Goal: Task Accomplishment & Management: Manage account settings

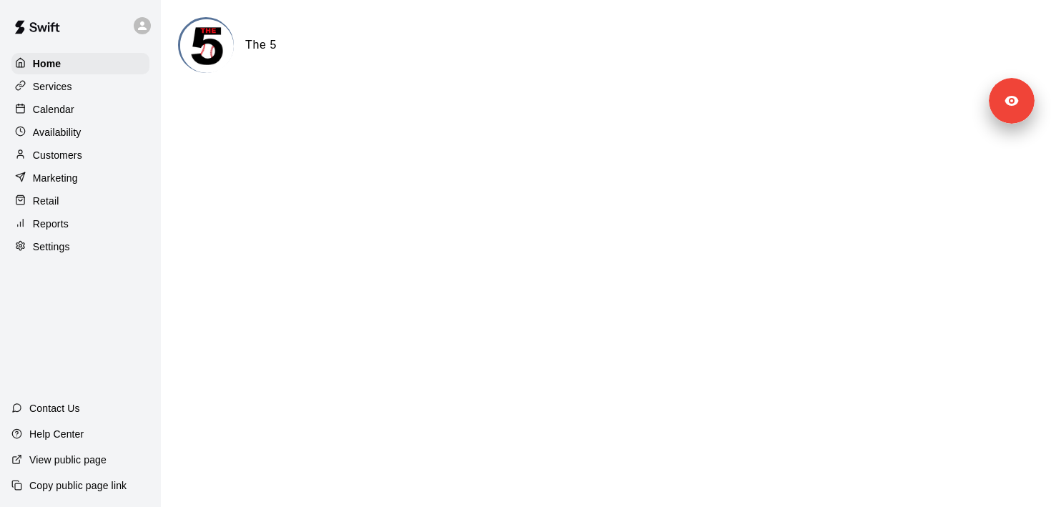
click at [94, 147] on div "Customers" at bounding box center [80, 154] width 138 height 21
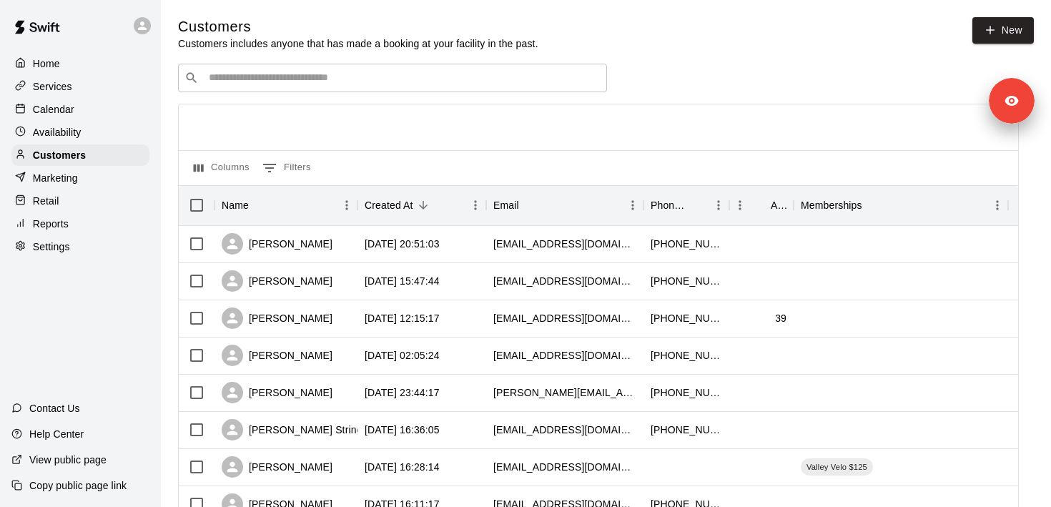
click at [240, 82] on input "Search customers by name or email" at bounding box center [403, 78] width 396 height 14
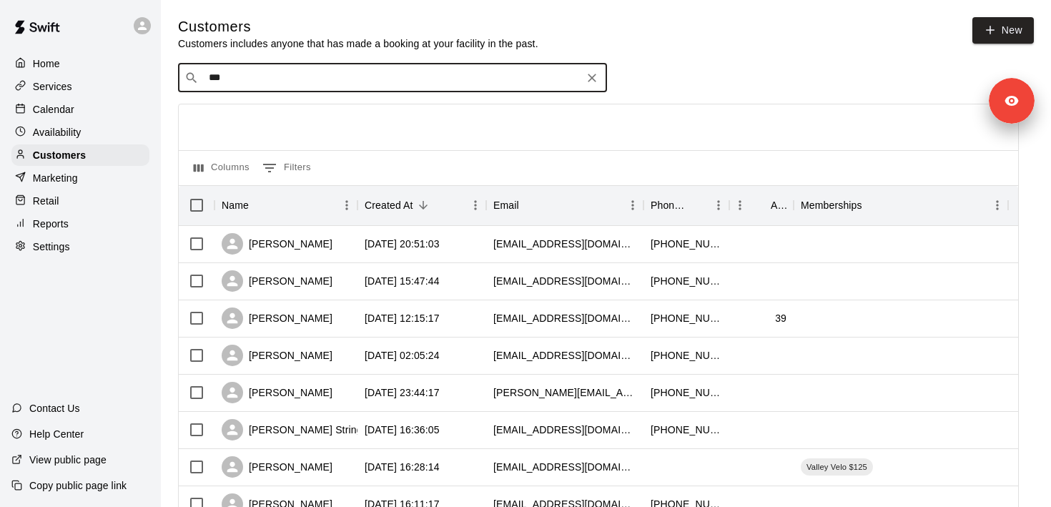
type input "****"
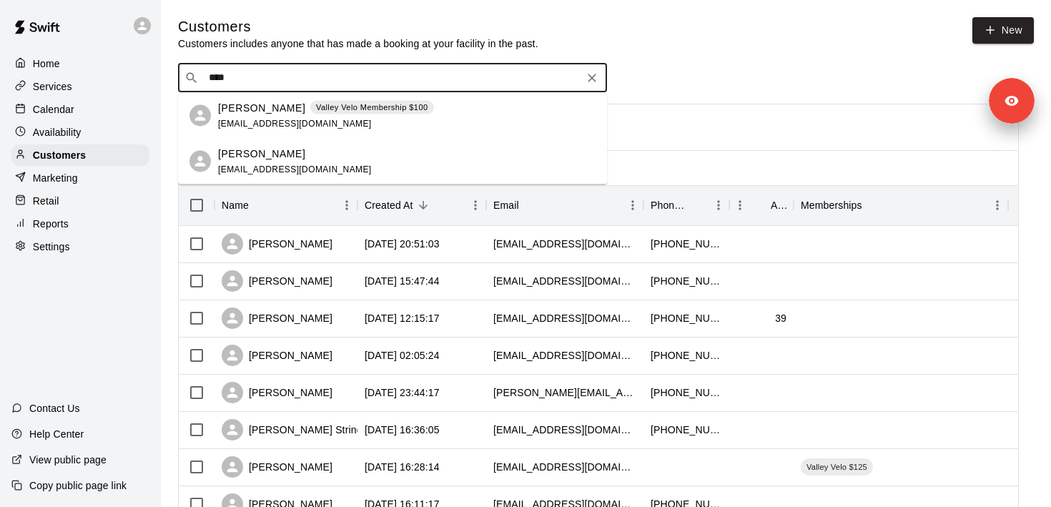
click at [255, 116] on div "Jace Lindbloom Valley Velo Membership $100 rod.lindblomlaw@gmail.com" at bounding box center [326, 115] width 216 height 31
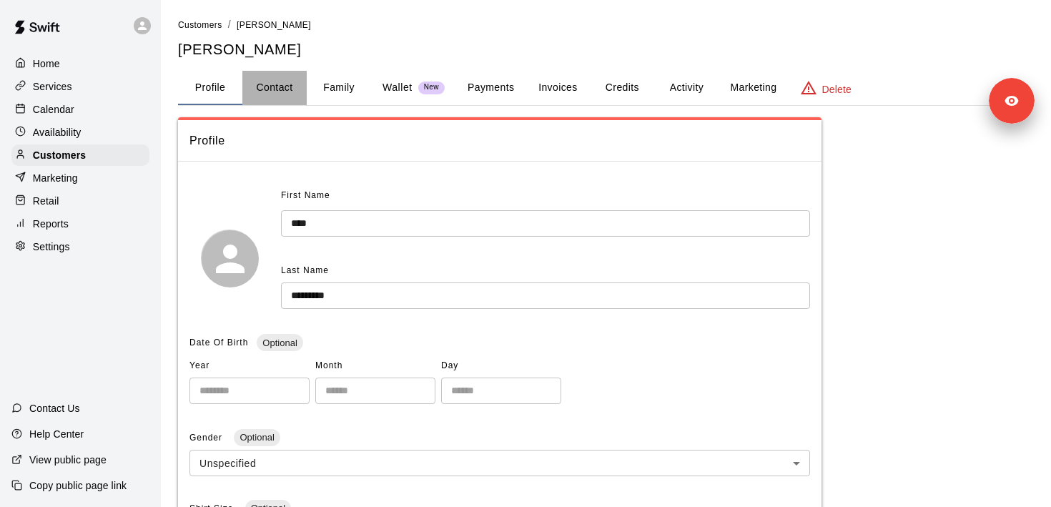
click at [305, 89] on button "Contact" at bounding box center [274, 88] width 64 height 34
select select "**"
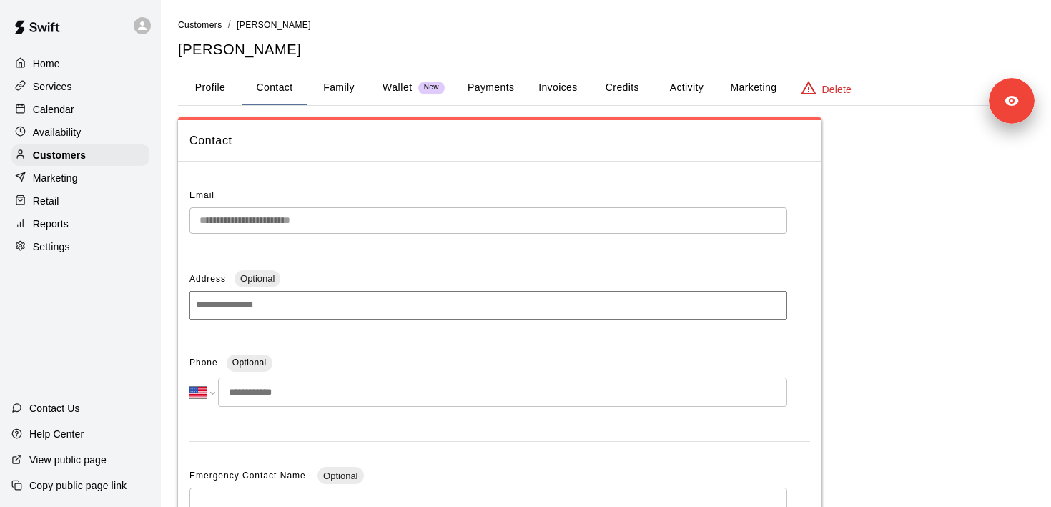
click at [181, 221] on div "**********" at bounding box center [500, 453] width 644 height 560
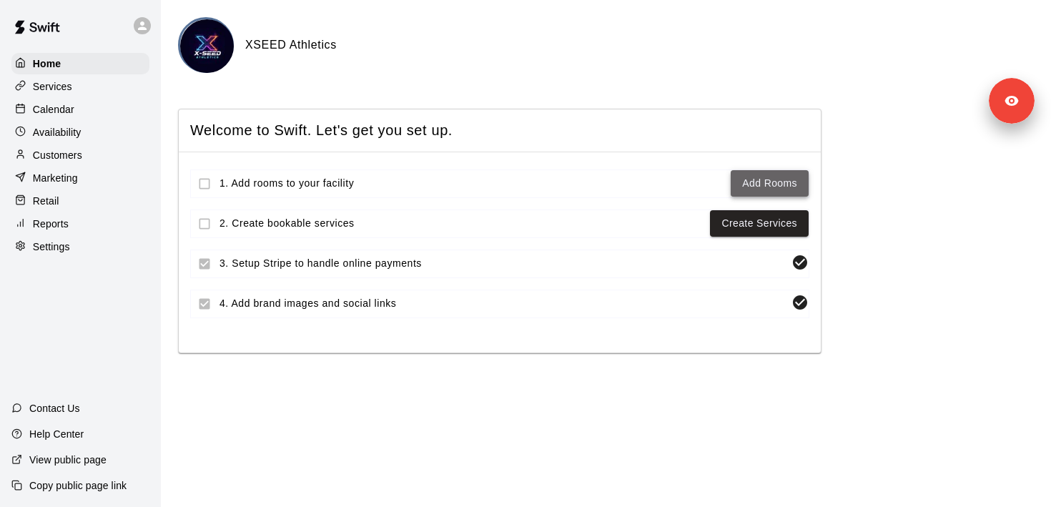
click at [780, 187] on link "Add Rooms" at bounding box center [769, 184] width 55 height 18
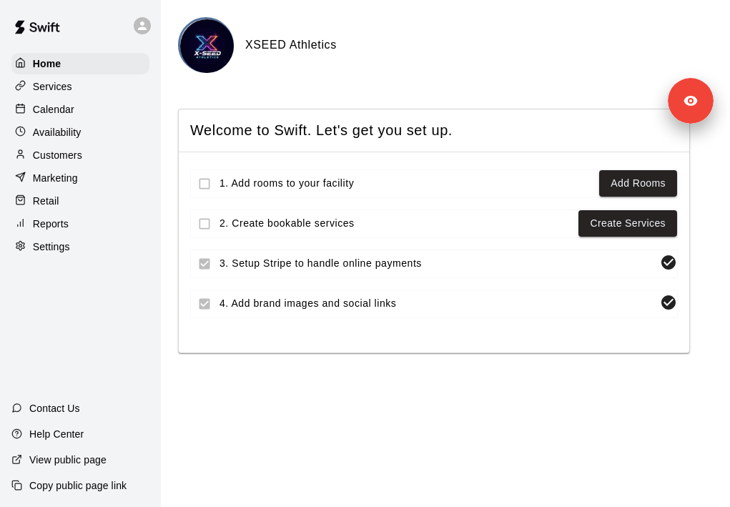
click at [84, 242] on div "Settings" at bounding box center [80, 246] width 138 height 21
select select "**"
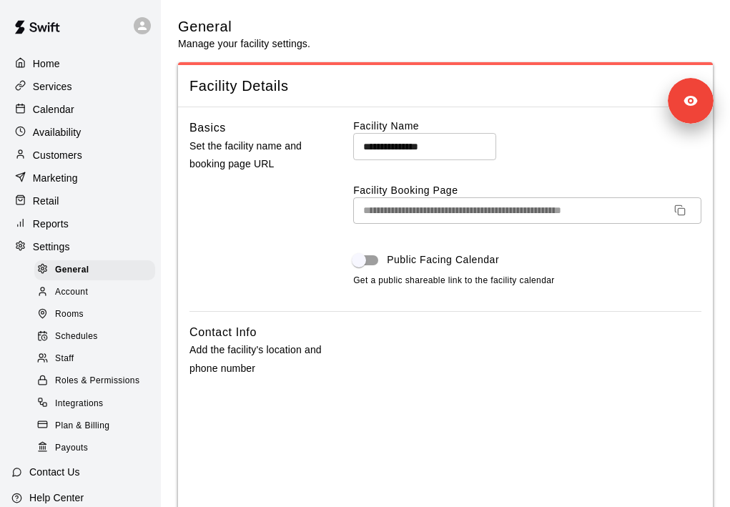
click at [97, 326] on link "Schedules" at bounding box center [97, 337] width 127 height 22
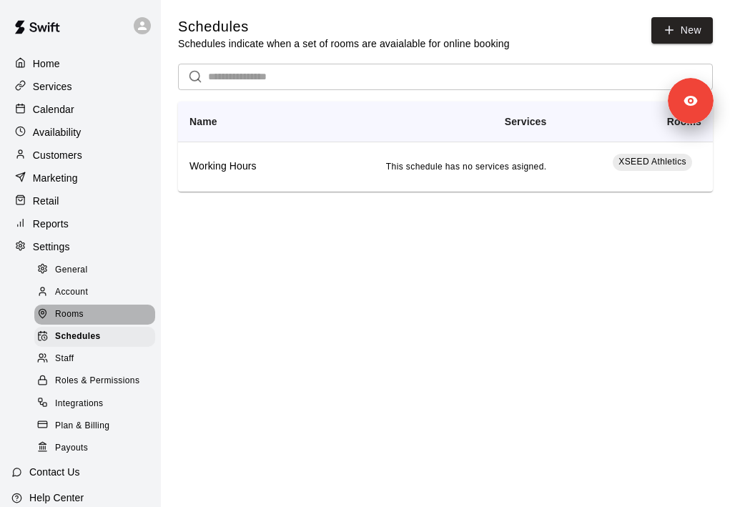
click at [95, 315] on div "Rooms" at bounding box center [94, 315] width 121 height 20
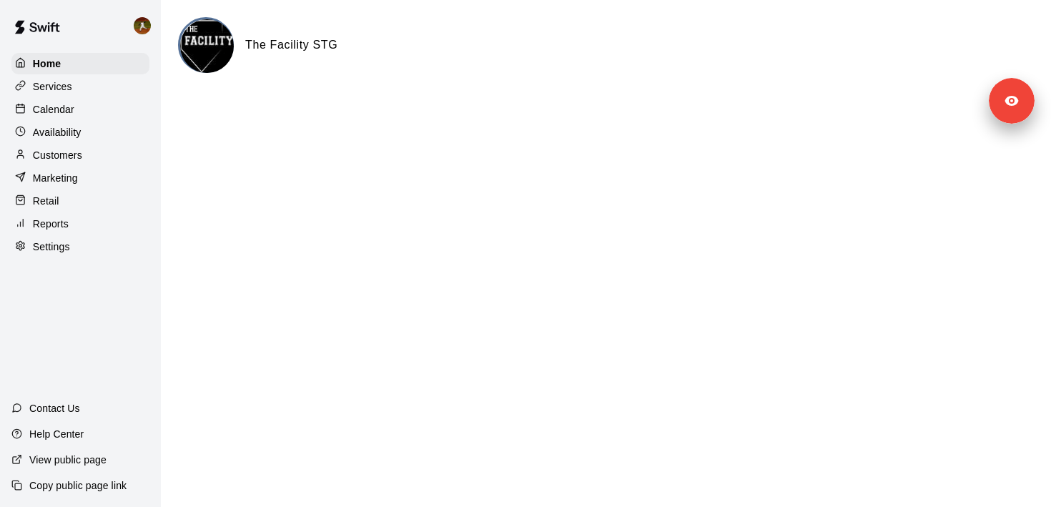
click at [104, 162] on div "Customers" at bounding box center [80, 154] width 138 height 21
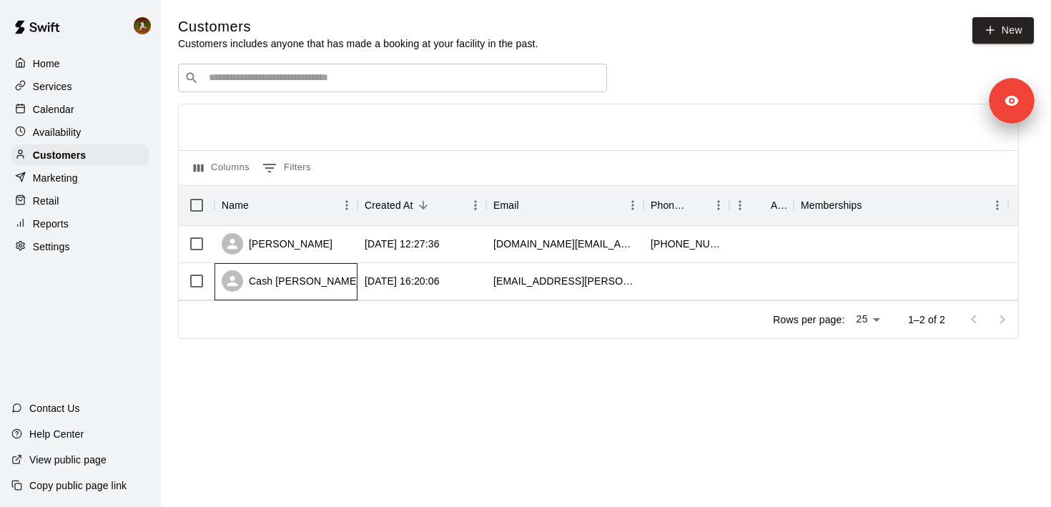
click at [285, 288] on div "Cash Stump" at bounding box center [290, 280] width 137 height 21
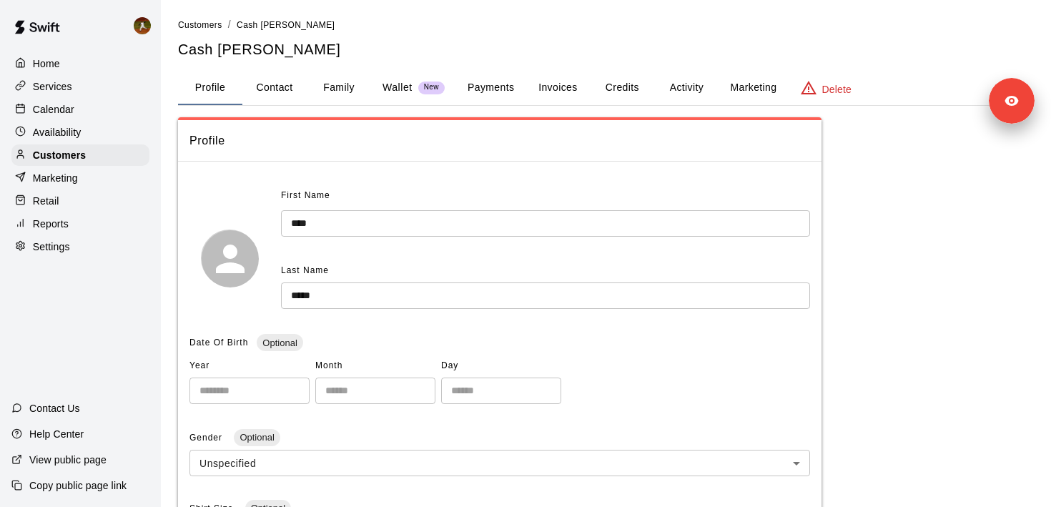
click at [492, 90] on button "Payments" at bounding box center [490, 88] width 69 height 34
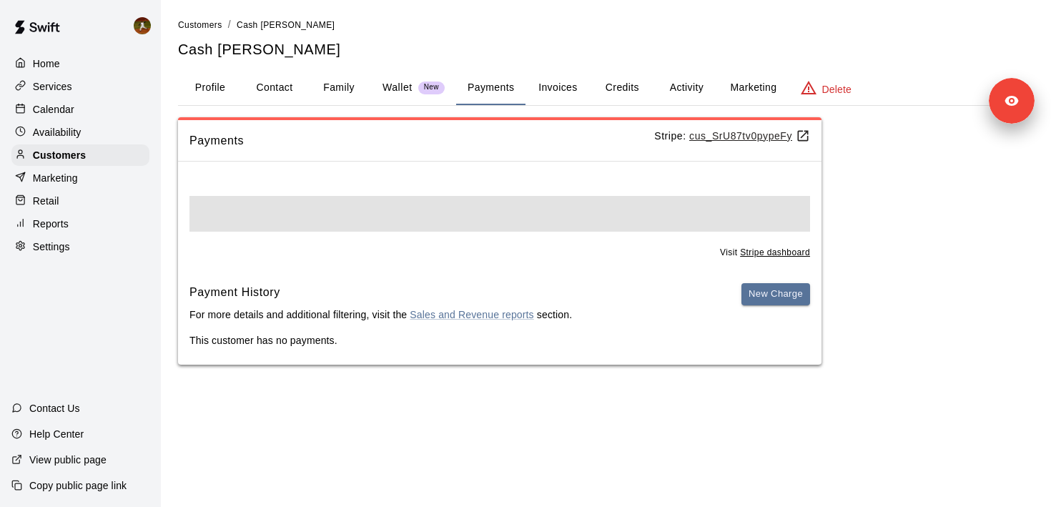
click at [712, 132] on u "cus_SrU87tv0pypeFy" at bounding box center [749, 135] width 121 height 11
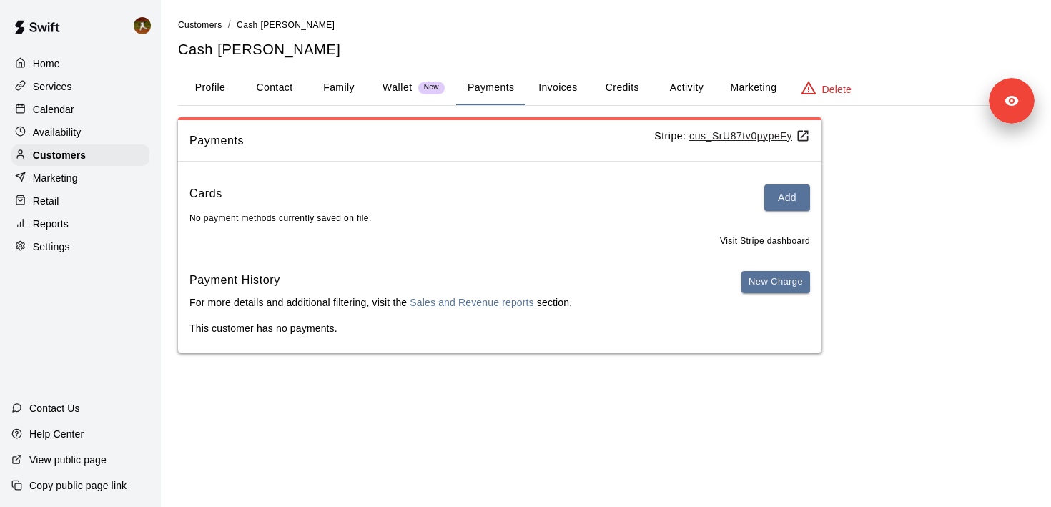
click at [195, 106] on div "Customers / Cash Stump Cash Stump Profile Contact Family Wallet New Payments In…" at bounding box center [606, 184] width 856 height 335
click at [198, 94] on button "Profile" at bounding box center [210, 88] width 64 height 34
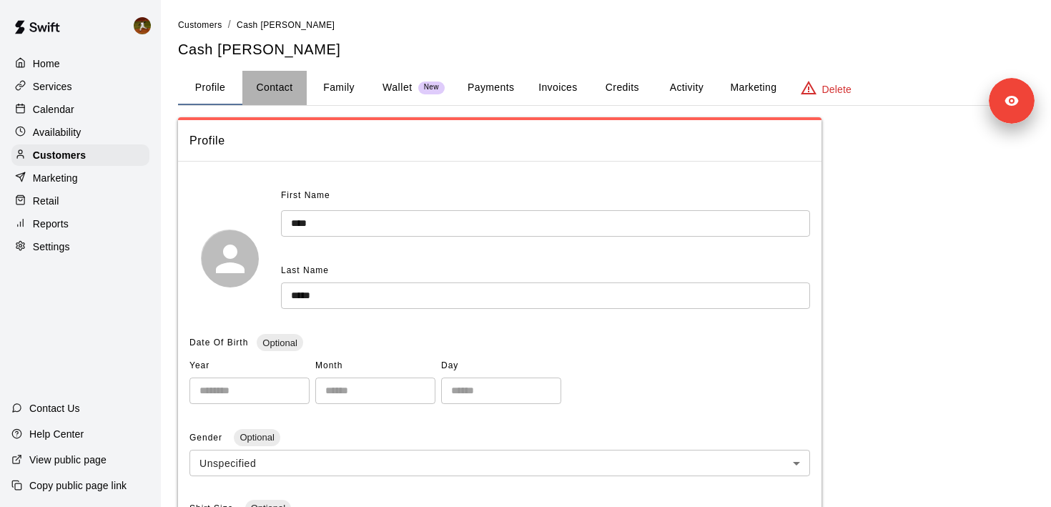
click at [276, 84] on button "Contact" at bounding box center [274, 88] width 64 height 34
select select "**"
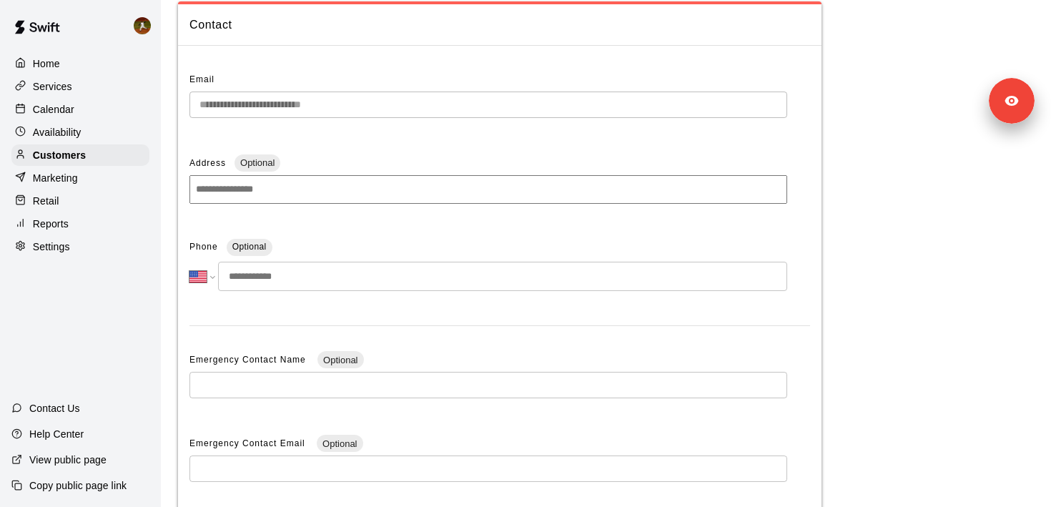
scroll to position [128, 0]
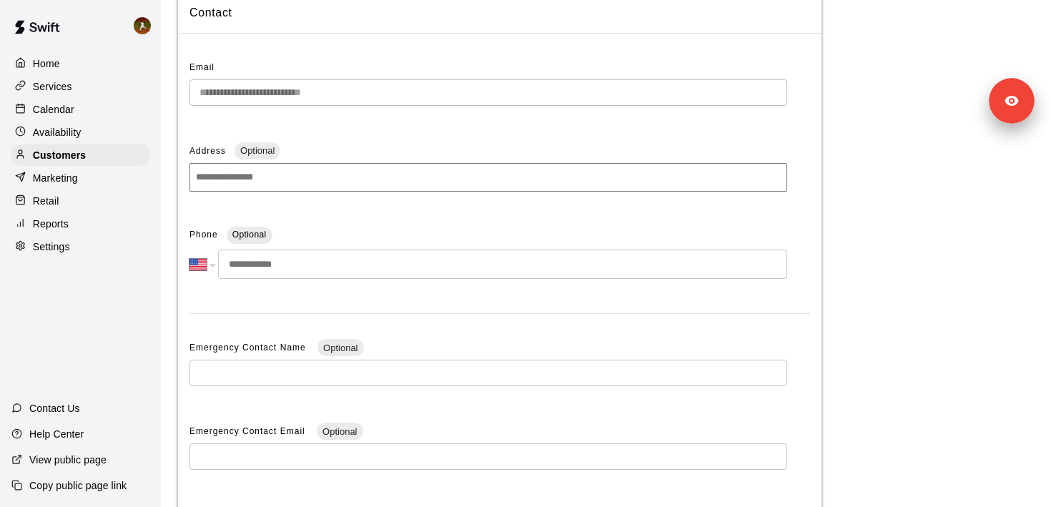
click at [317, 263] on input "tel" at bounding box center [502, 264] width 569 height 29
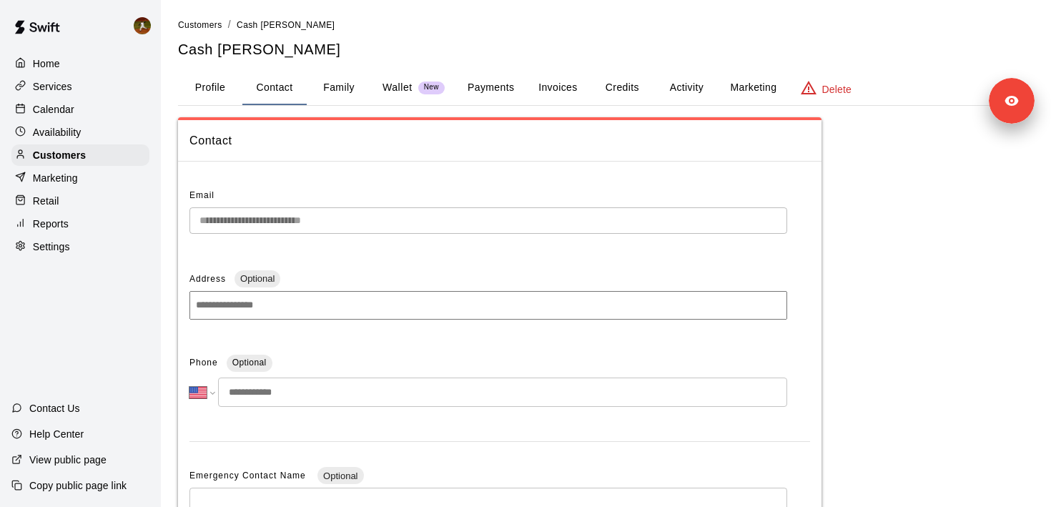
click at [222, 94] on button "Profile" at bounding box center [210, 88] width 64 height 34
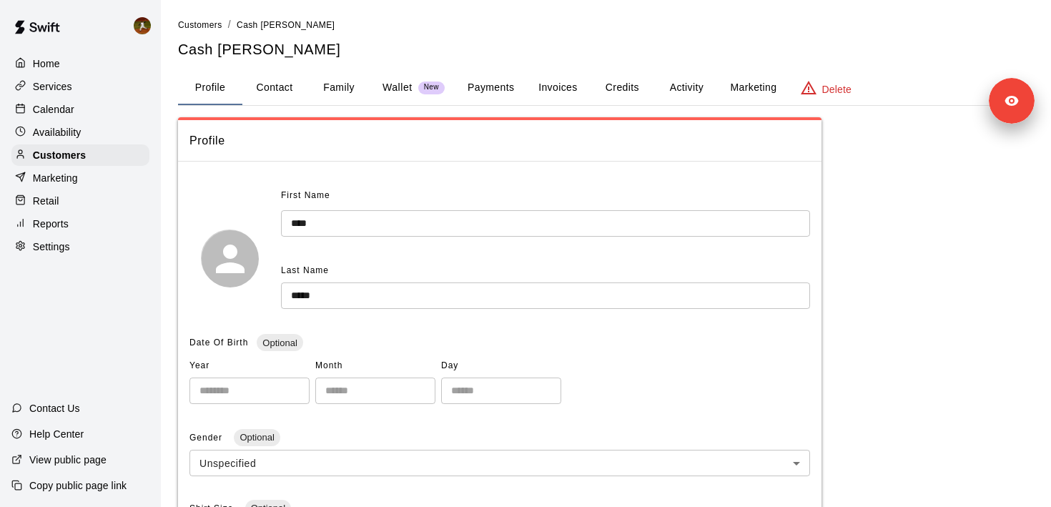
click at [373, 32] on ol "Customers / Cash Stump" at bounding box center [606, 25] width 856 height 16
click at [286, 97] on button "Contact" at bounding box center [274, 88] width 64 height 34
select select "**"
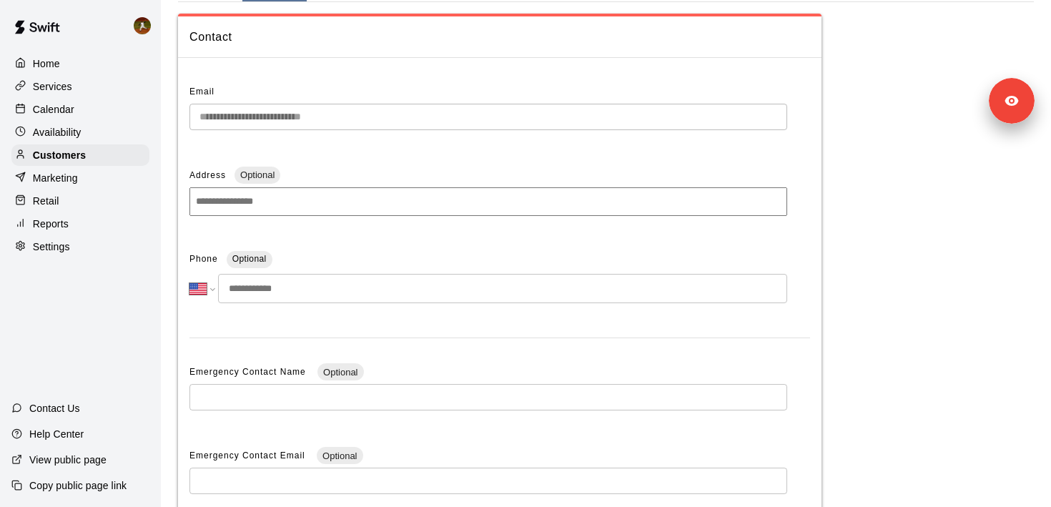
scroll to position [118, 0]
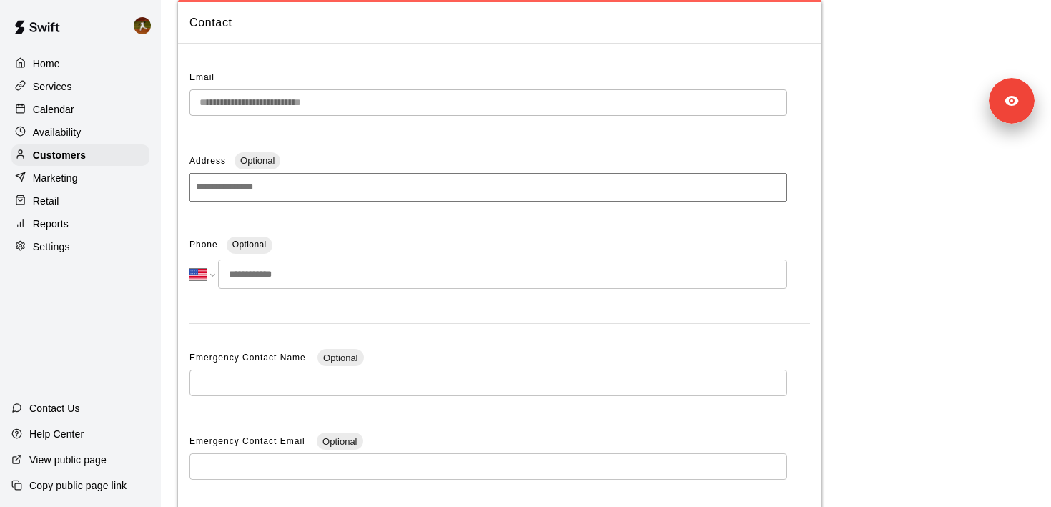
click at [303, 287] on input "tel" at bounding box center [502, 274] width 569 height 29
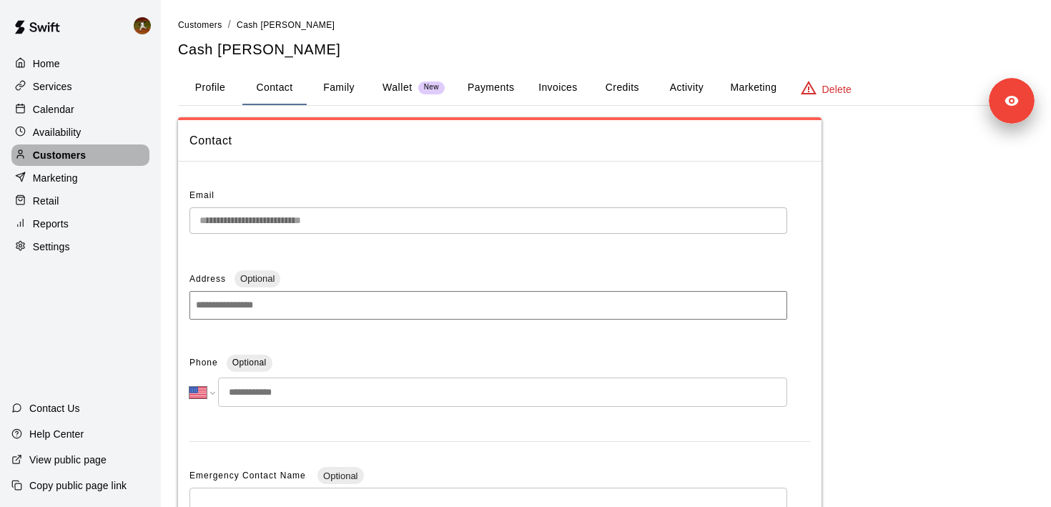
click at [112, 155] on div "Customers" at bounding box center [80, 154] width 138 height 21
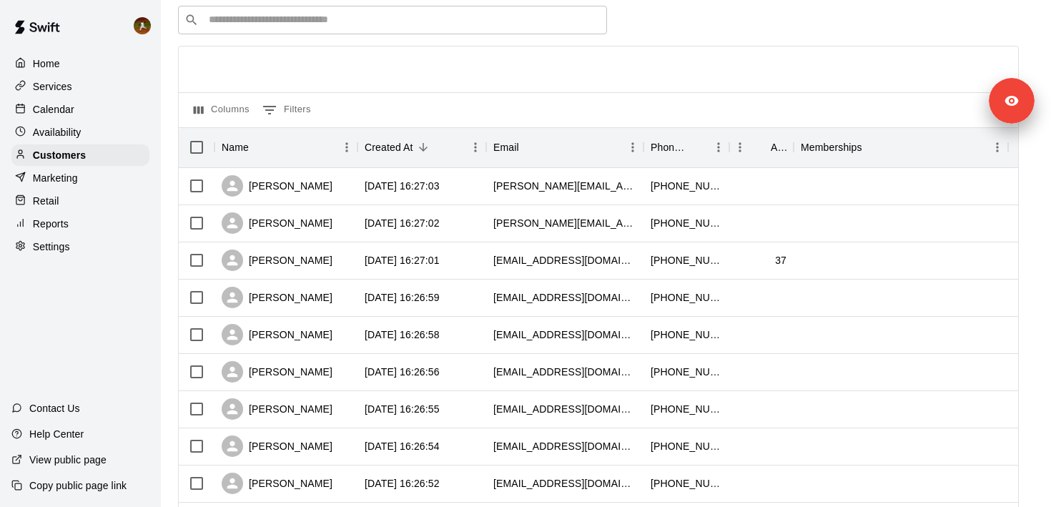
scroll to position [57, 0]
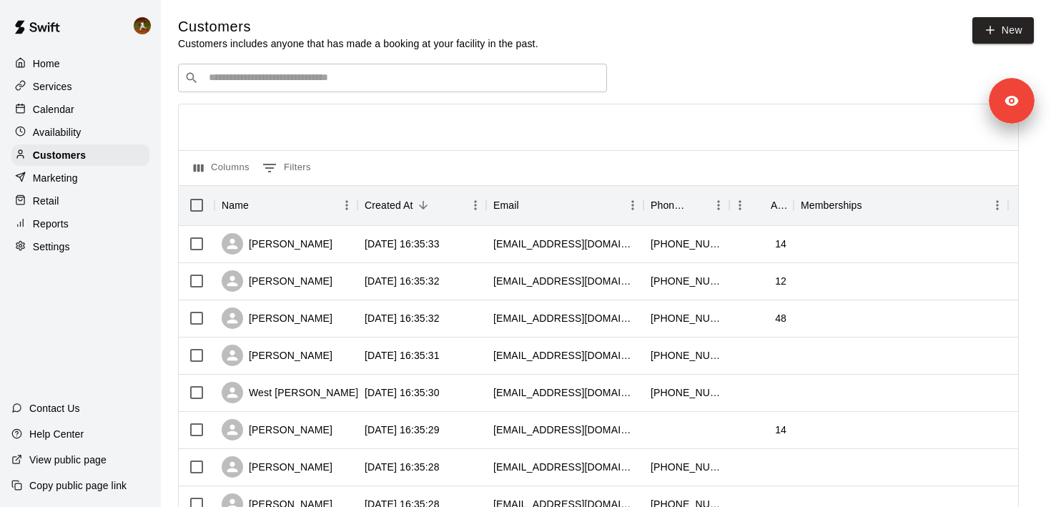
scroll to position [727, 0]
